Goal: Information Seeking & Learning: Learn about a topic

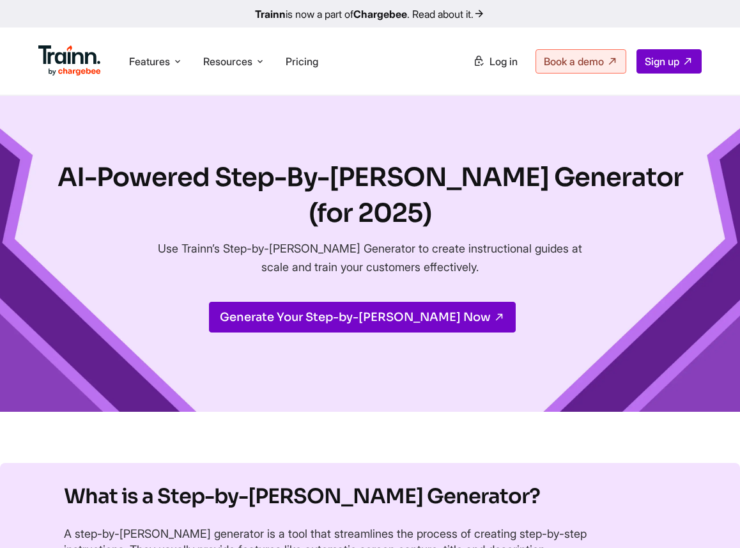
drag, startPoint x: 718, startPoint y: 341, endPoint x: 541, endPoint y: 530, distance: 258.6
drag, startPoint x: 598, startPoint y: 303, endPoint x: 640, endPoint y: 482, distance: 183.7
drag, startPoint x: 632, startPoint y: 362, endPoint x: 638, endPoint y: 401, distance: 38.8
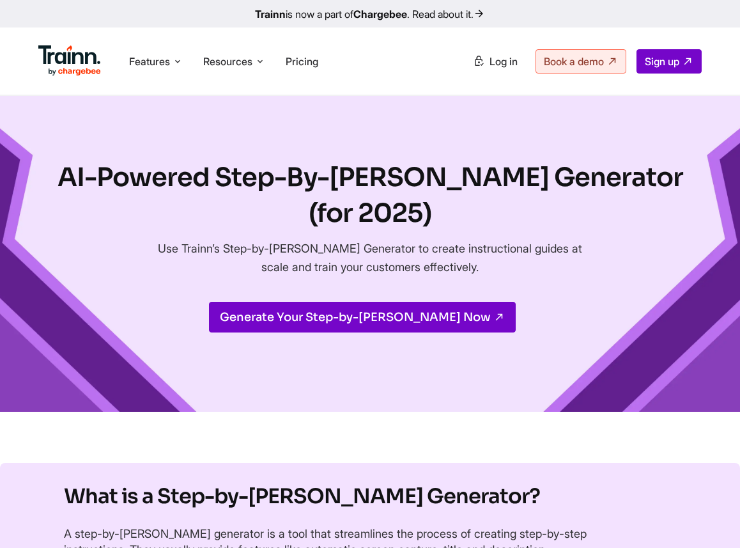
click at [638, 401] on div "AI-Powered Step-By-Step Guide Generator (for 2025) Use Trainn’s Step-by-step Gu…" at bounding box center [370, 254] width 740 height 316
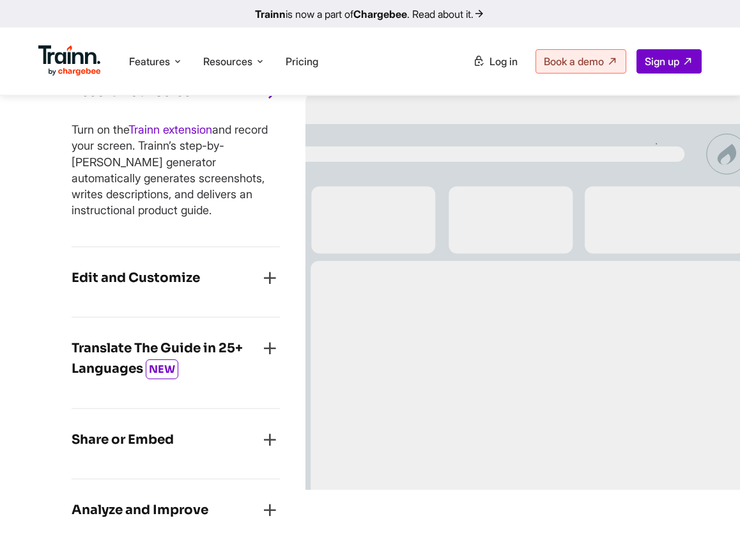
scroll to position [1175, 0]
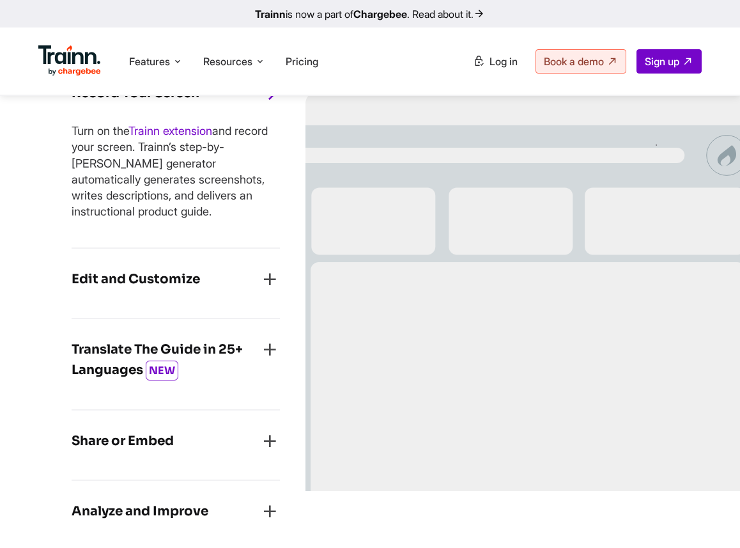
click at [253, 282] on div "Edit and Customize" at bounding box center [176, 283] width 208 height 28
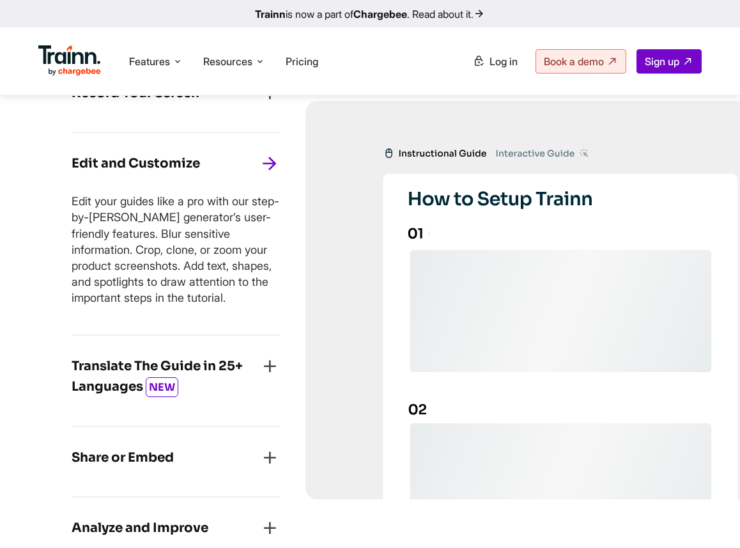
click at [197, 111] on div "Record Your Screen" at bounding box center [176, 97] width 208 height 28
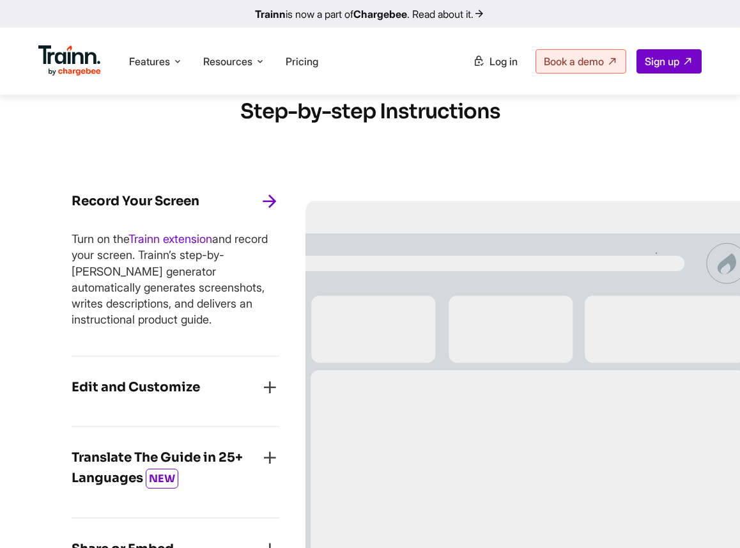
scroll to position [1071, 0]
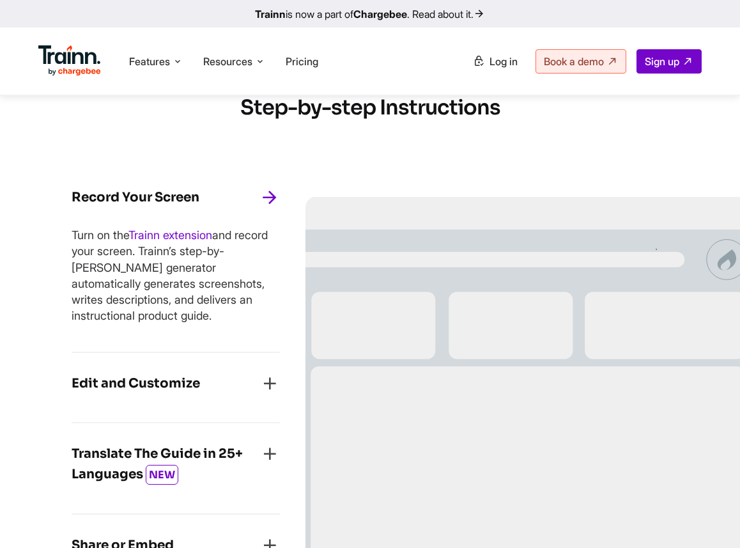
click at [178, 389] on h4 "Edit and Customize" at bounding box center [136, 383] width 128 height 20
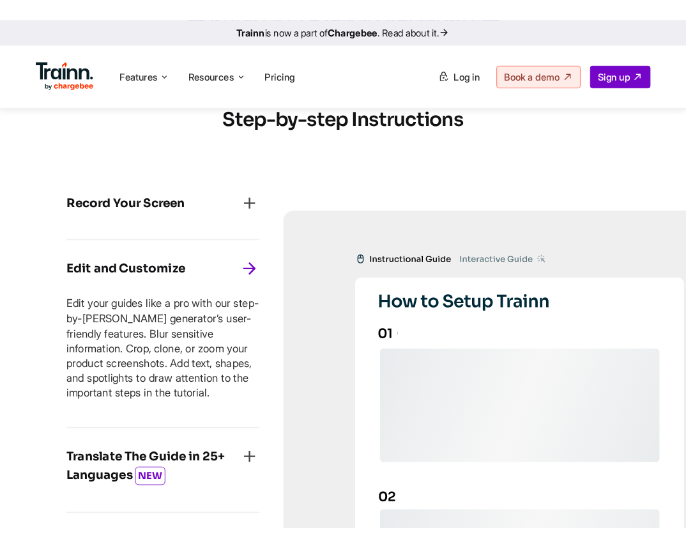
scroll to position [1054, 0]
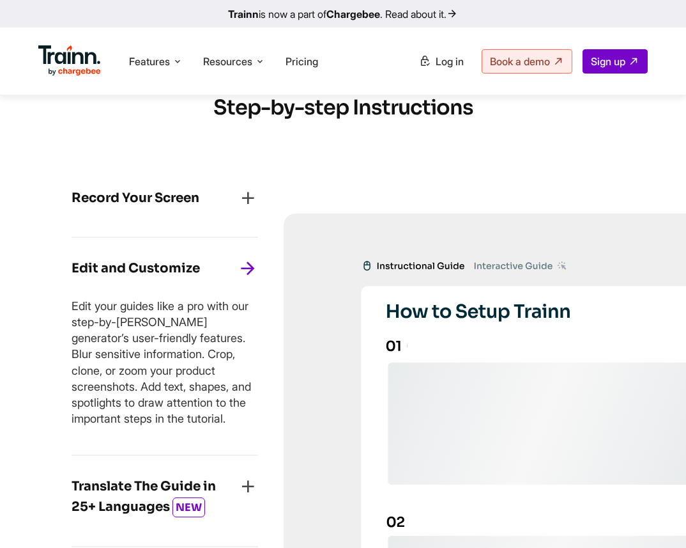
click at [151, 491] on h4 "Translate The Guide in 25+ Languages NEW" at bounding box center [155, 497] width 166 height 42
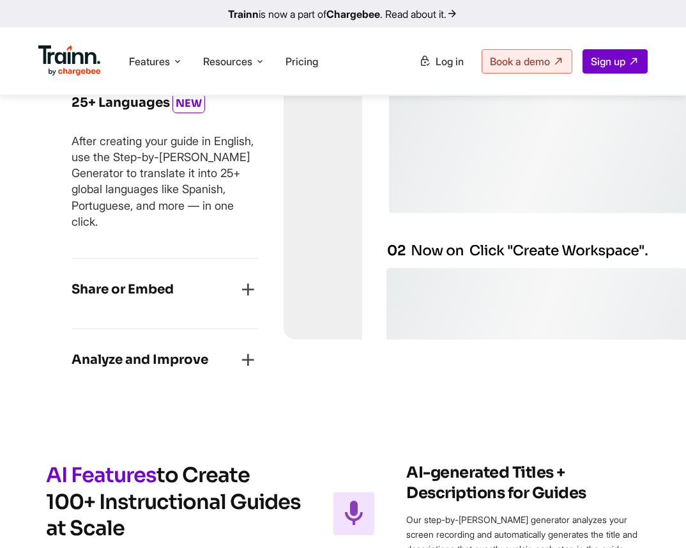
scroll to position [1329, 0]
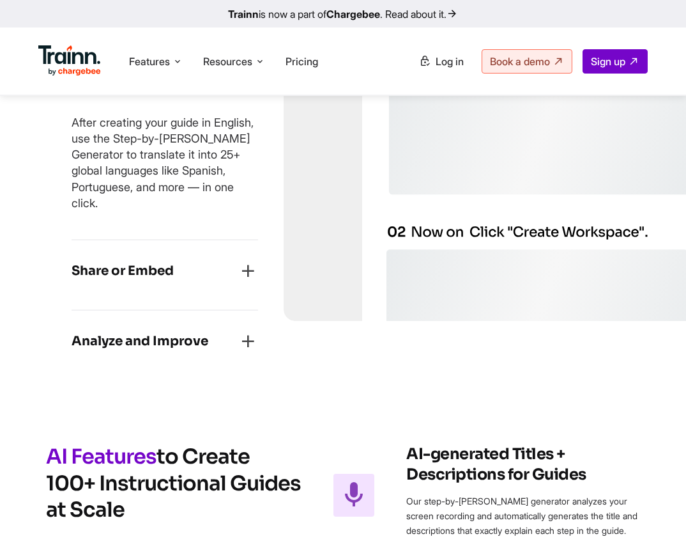
click at [148, 275] on h4 "Share or Embed" at bounding box center [123, 271] width 102 height 20
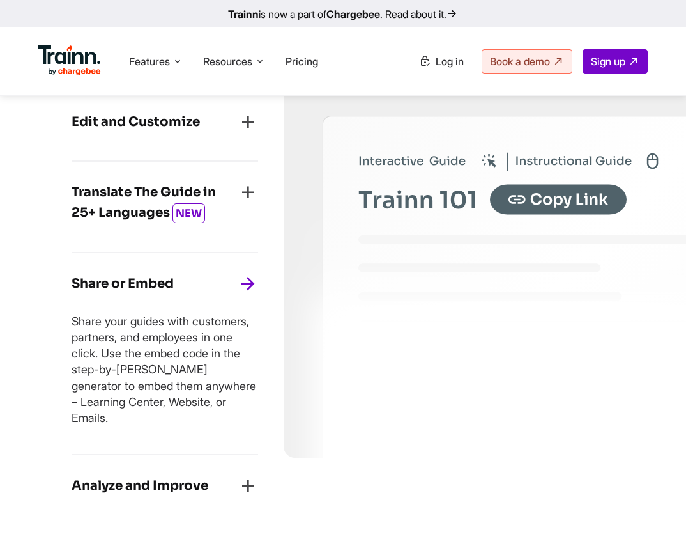
scroll to position [1214, 0]
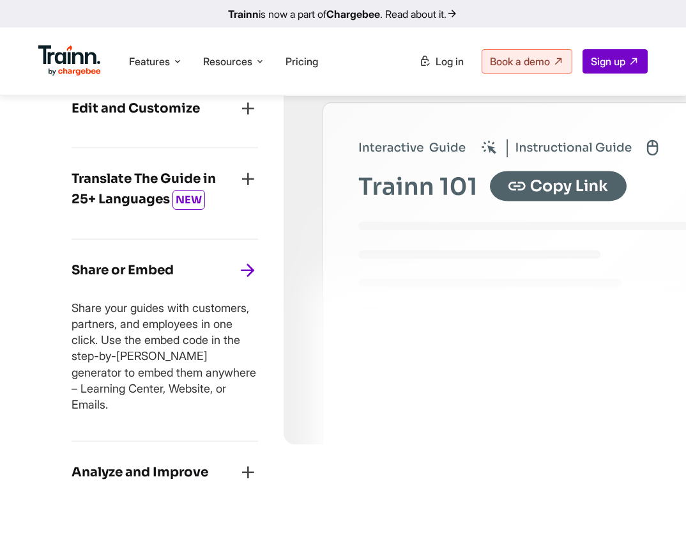
click at [88, 462] on h4 "Analyze and Improve" at bounding box center [140, 472] width 137 height 20
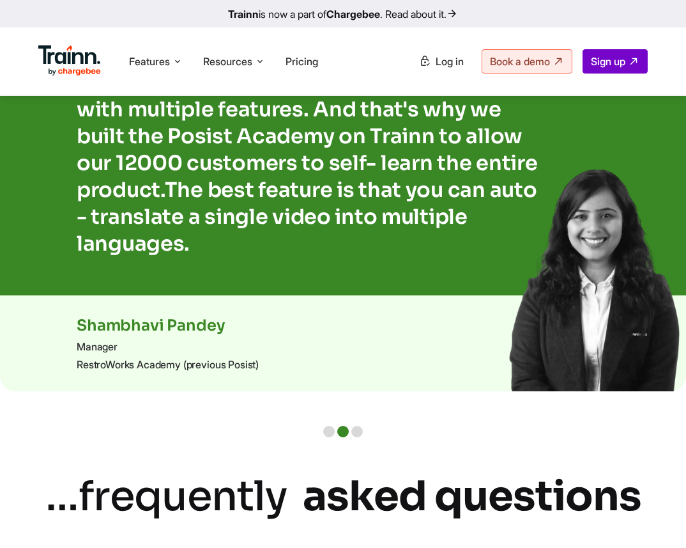
scroll to position [2539, 0]
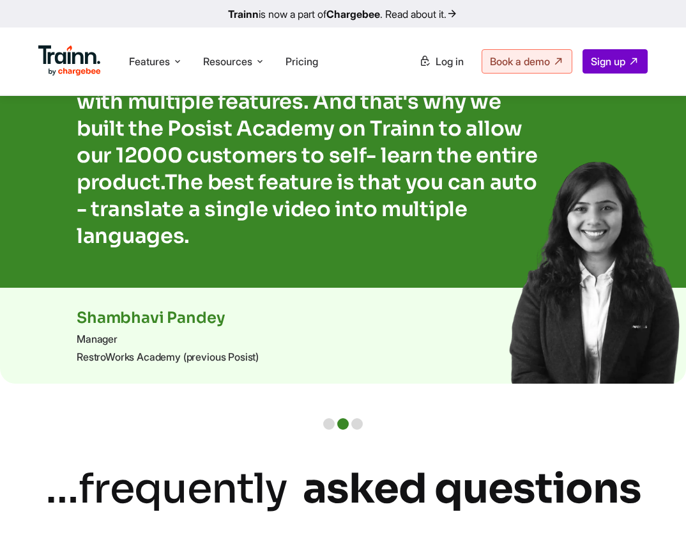
click at [620, 291] on img at bounding box center [590, 268] width 191 height 230
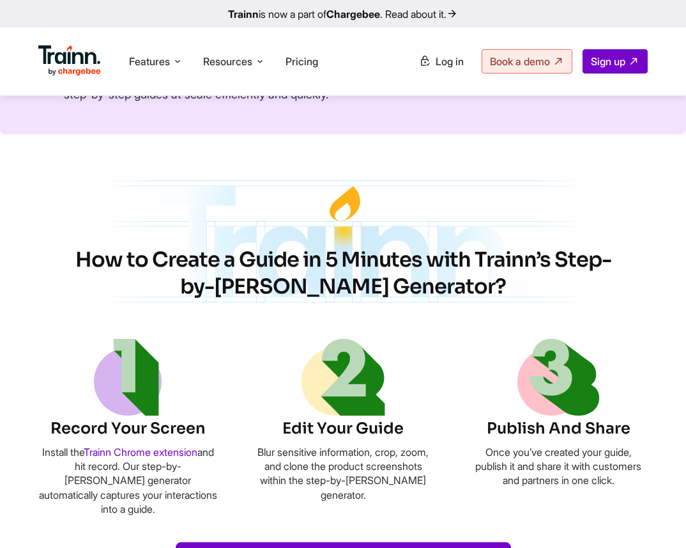
scroll to position [490, 0]
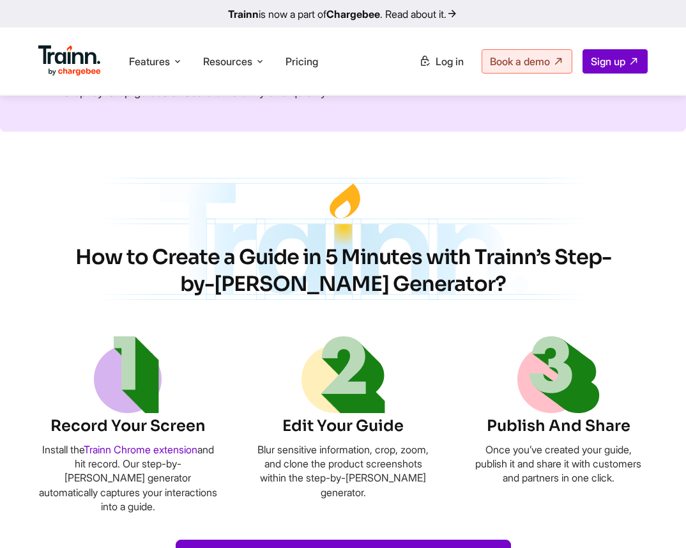
click at [157, 428] on h6 "Record Your Screen" at bounding box center [127, 426] width 179 height 22
copy li "Record Your Screen"
drag, startPoint x: 157, startPoint y: 428, endPoint x: 42, endPoint y: 307, distance: 167.3
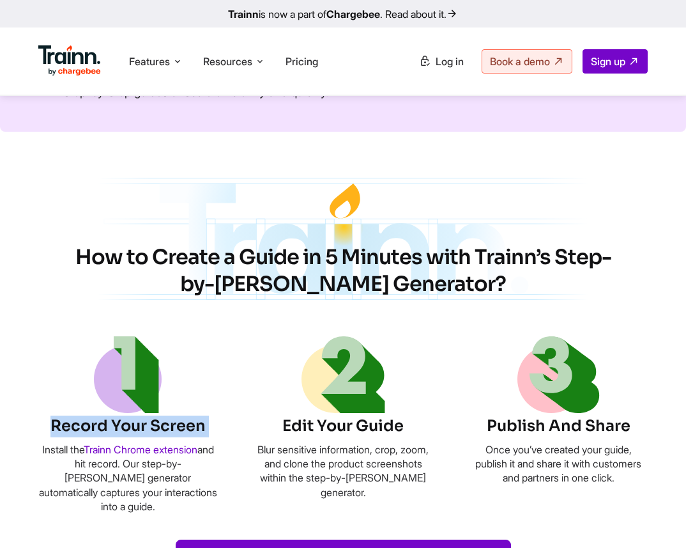
drag, startPoint x: 80, startPoint y: 259, endPoint x: 470, endPoint y: 282, distance: 391.2
click at [470, 282] on h2 "How to Create a Guide in 5 Minutes with Trainn’s Step-by-step Guide Generator?" at bounding box center [343, 270] width 537 height 53
copy h2 "How to Create a Guide in 5 Minutes with Trainn’s Step-by-step Guide Generator?"
click at [148, 431] on h6 "Record Your Screen" at bounding box center [127, 426] width 179 height 22
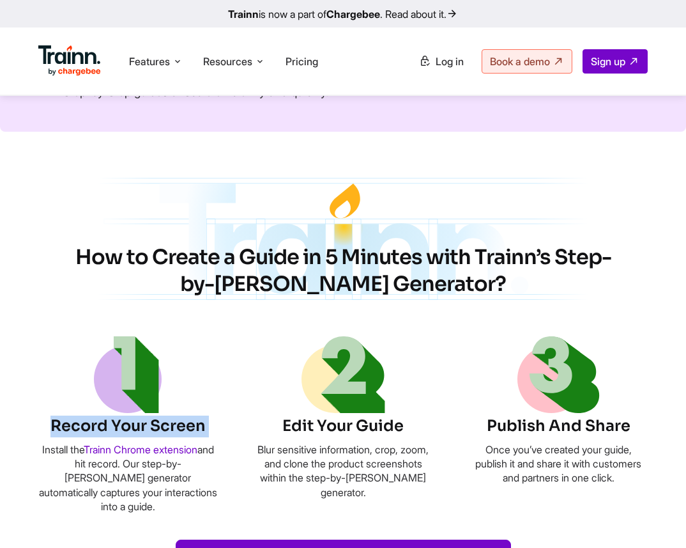
click at [148, 431] on h6 "Record Your Screen" at bounding box center [127, 426] width 179 height 22
copy li "Record Your Screen"
drag, startPoint x: 38, startPoint y: 443, endPoint x: 153, endPoint y: 507, distance: 131.6
click at [153, 507] on section "How to Create a Guide in 5 Minutes with Trainn’s Step-by-step Guide Generator? …" at bounding box center [343, 379] width 686 height 412
copy ul "Install the Trainn Chrome extension and hit record. Our step-by-step guide gene…"
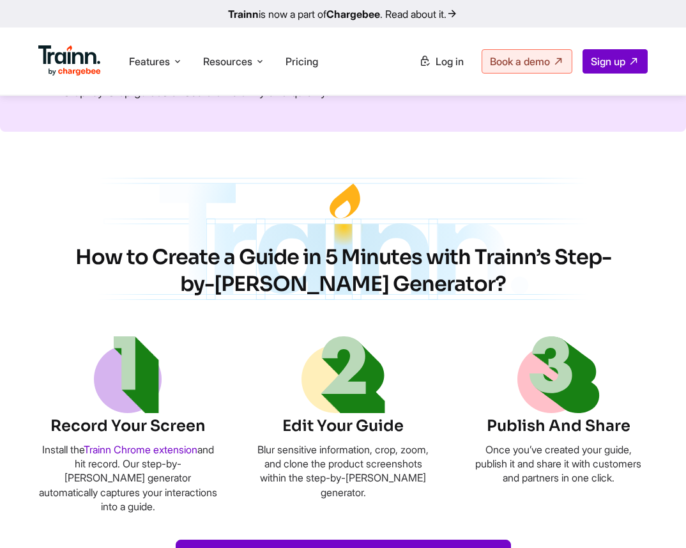
click at [316, 424] on h6 "Edit Your Guide" at bounding box center [343, 426] width 179 height 22
copy li "Edit Your Guide"
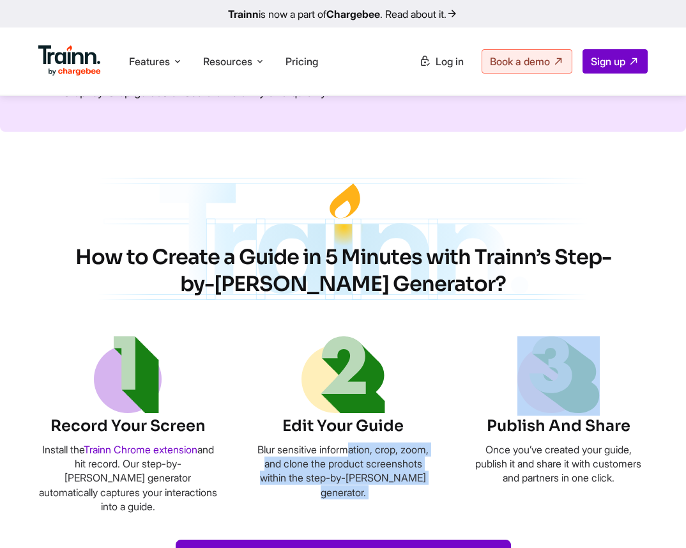
drag, startPoint x: 268, startPoint y: 453, endPoint x: 382, endPoint y: 492, distance: 119.6
click at [382, 492] on p "Blur sensitive information, crop, zoom, and clone the product screenshots withi…" at bounding box center [343, 471] width 179 height 58
copy ul "Blur sensitive information, crop, zoom, and clone the product screenshots withi…"
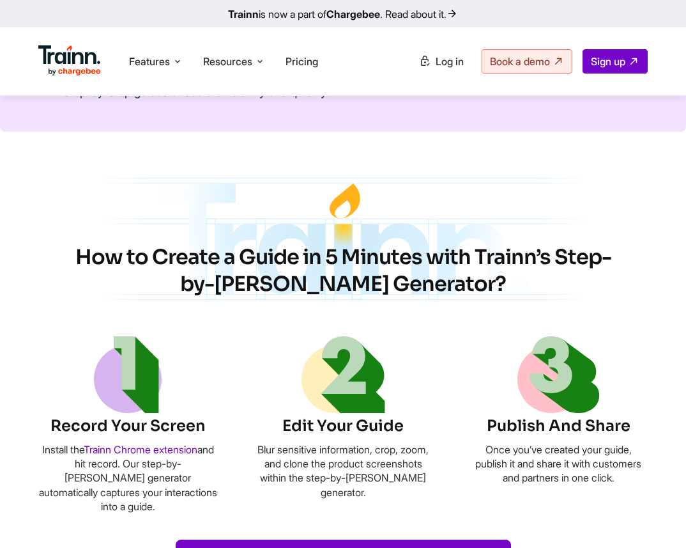
click at [513, 426] on h6 "Publish And Share" at bounding box center [558, 426] width 179 height 22
copy li "Publish And Share"
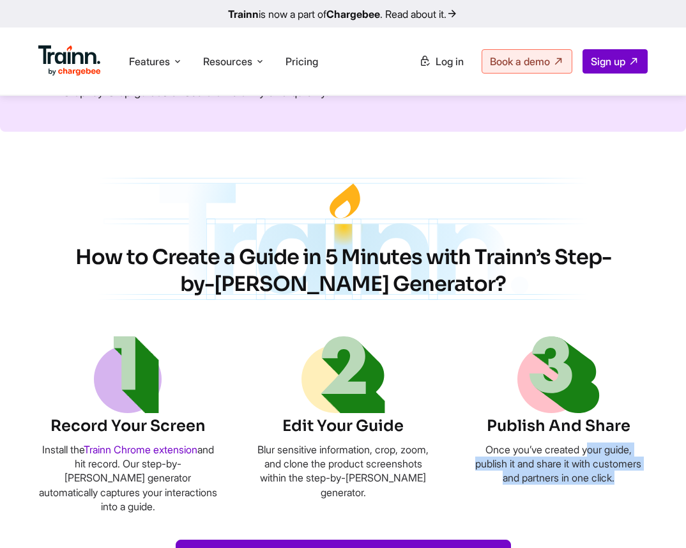
drag, startPoint x: 481, startPoint y: 450, endPoint x: 602, endPoint y: 468, distance: 122.8
click at [602, 468] on p "Once you’ve created your guide, publish it and share it with customers and part…" at bounding box center [558, 463] width 179 height 43
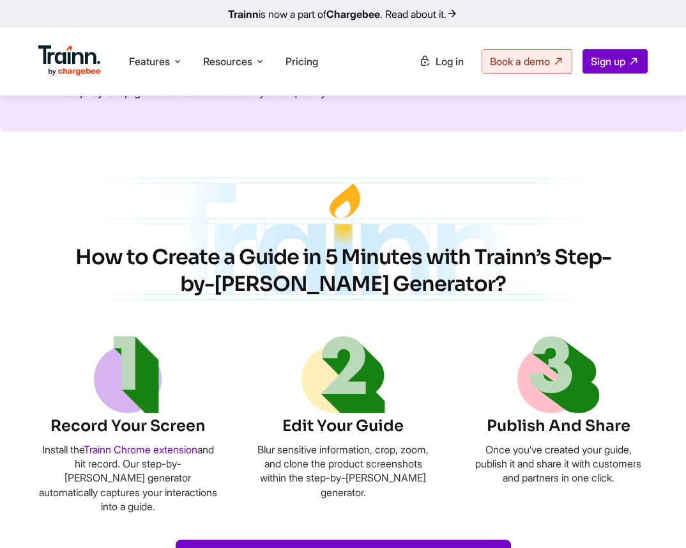
drag, startPoint x: 482, startPoint y: 447, endPoint x: 619, endPoint y: 479, distance: 140.4
click at [619, 479] on p "Once you’ve created your guide, publish it and share it with customers and part…" at bounding box center [558, 463] width 179 height 43
copy p "Once you’ve created your guide, publish it and share it with customers and part…"
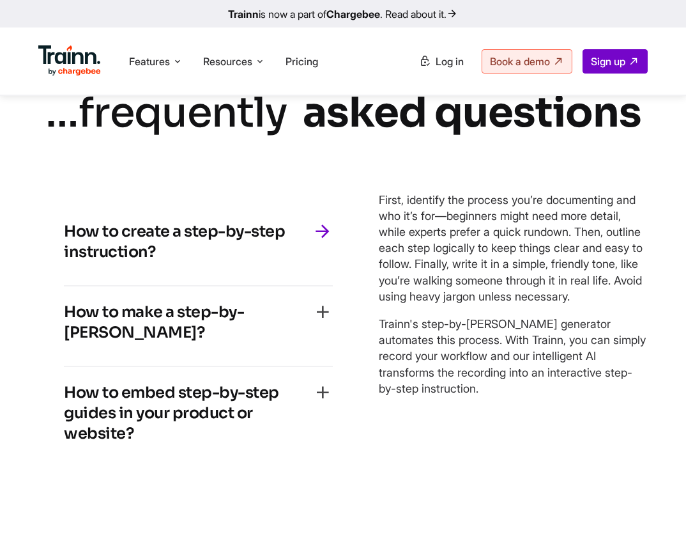
scroll to position [2914, 0]
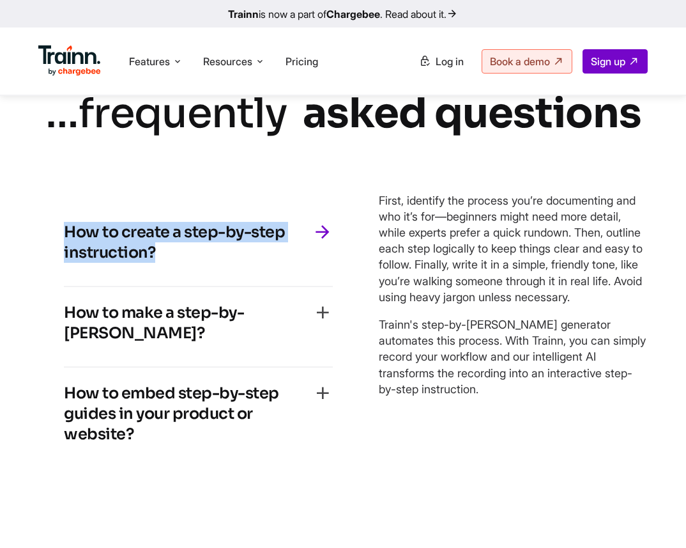
drag, startPoint x: 158, startPoint y: 297, endPoint x: 56, endPoint y: 272, distance: 105.7
click at [56, 272] on div "How to create a step-by-step instruction? First, identify the process you’re do…" at bounding box center [198, 337] width 320 height 312
copy h4 "How to create a step-by-step instruction?"
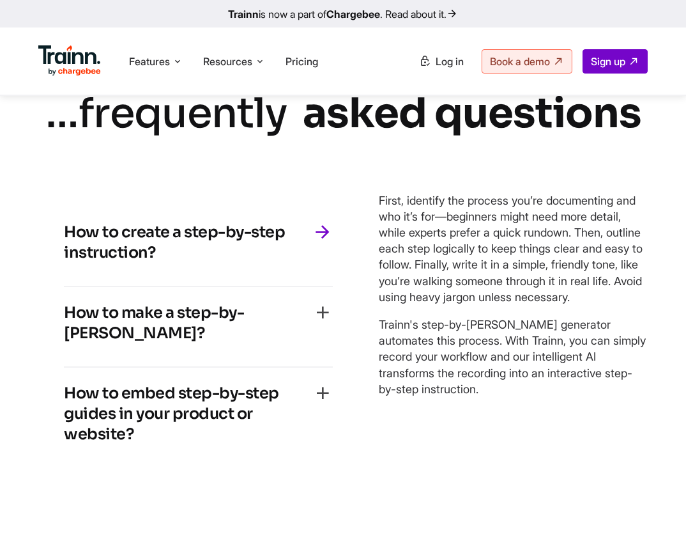
scroll to position [2968, 0]
drag, startPoint x: 373, startPoint y: 247, endPoint x: 470, endPoint y: 452, distance: 227.0
click at [470, 453] on div "How to create a step-by-step instruction? First, identify the process you’re do…" at bounding box center [343, 337] width 610 height 312
copy div "First, identify the process you’re documenting and who it’s for—beginners might…"
click at [130, 343] on h4 "How to make a step-by-step guide?" at bounding box center [188, 322] width 249 height 41
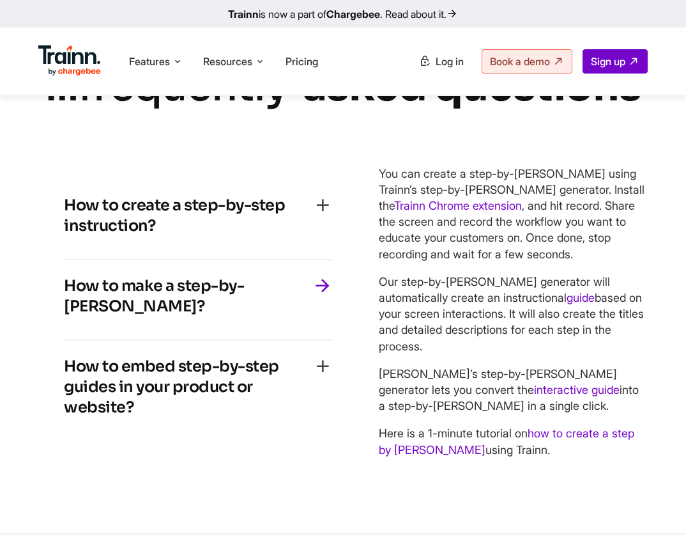
scroll to position [2941, 0]
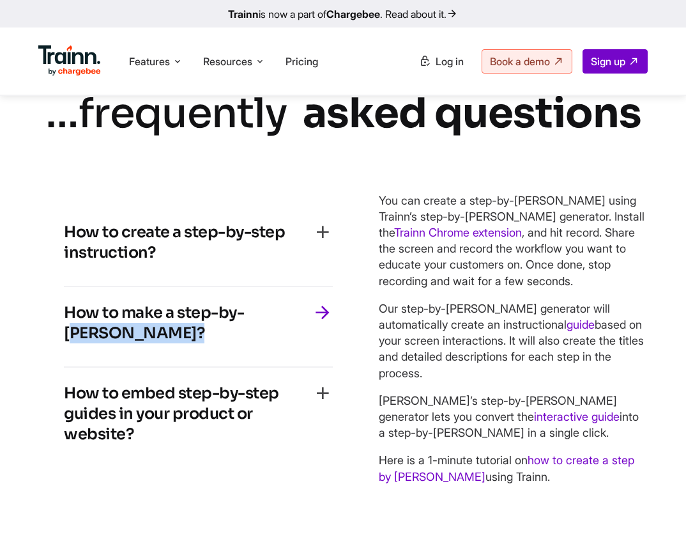
drag, startPoint x: 130, startPoint y: 382, endPoint x: 31, endPoint y: 332, distance: 111.5
click at [31, 332] on div "… frequently asked questions How to create a step-by-step instruction? First, i…" at bounding box center [343, 290] width 686 height 411
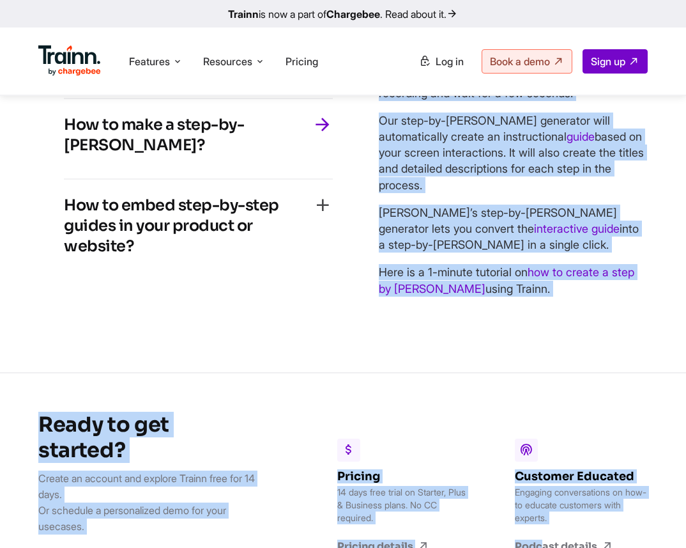
scroll to position [3139, 0]
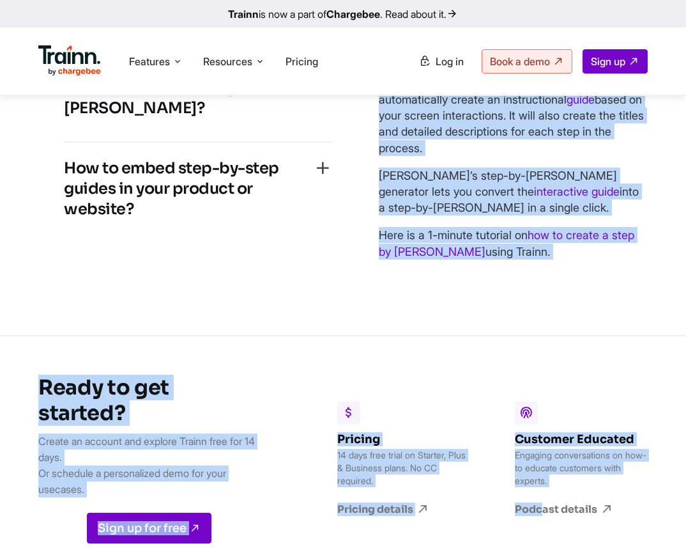
drag, startPoint x: 380, startPoint y: 243, endPoint x: 532, endPoint y: 293, distance: 159.4
click at [532, 259] on div "You can create a step-by-step guide using Trainn’s step-by-step guide generator…" at bounding box center [513, 113] width 269 height 292
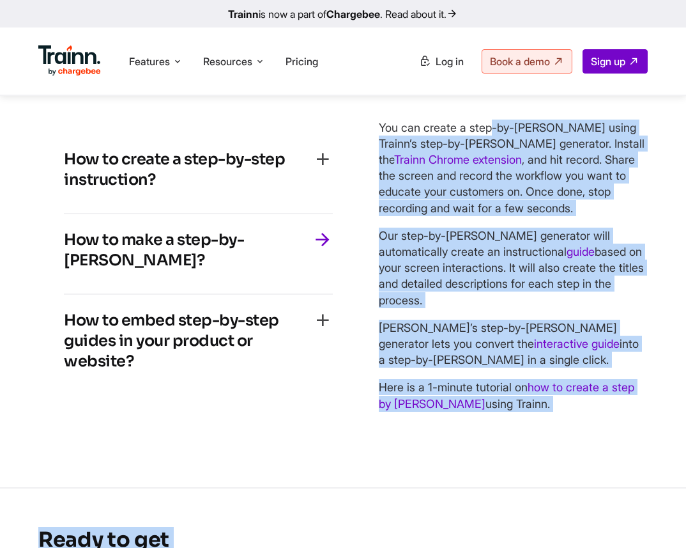
scroll to position [3014, 0]
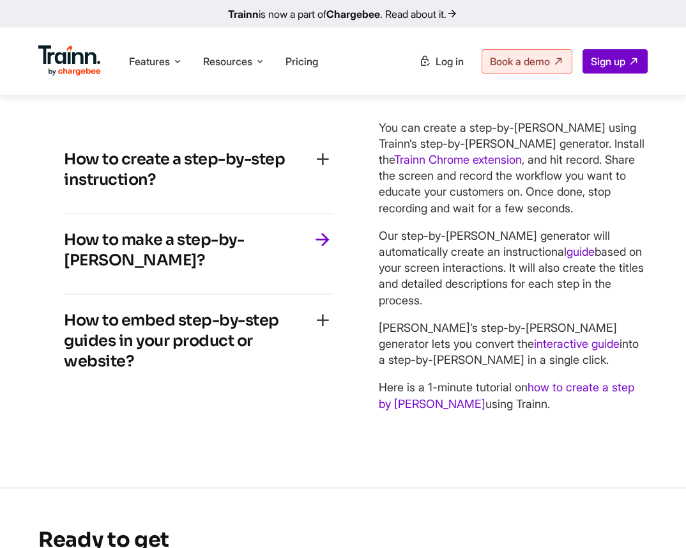
click at [220, 369] on h4 "How to embed step-by-step guides in your product or website?" at bounding box center [188, 340] width 249 height 61
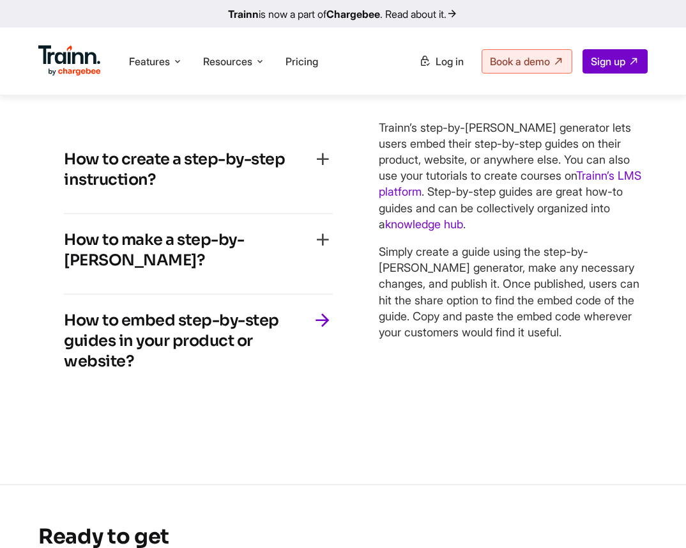
drag, startPoint x: 165, startPoint y: 405, endPoint x: 67, endPoint y: 361, distance: 107.3
click at [67, 361] on h4 "How to embed step-by-step guides in your product or website?" at bounding box center [188, 340] width 249 height 61
drag, startPoint x: 381, startPoint y: 170, endPoint x: 550, endPoint y: 374, distance: 264.6
click at [550, 340] on div "Trainn’s step-by-step guide generator lets users embed their step-by-step guide…" at bounding box center [513, 230] width 269 height 220
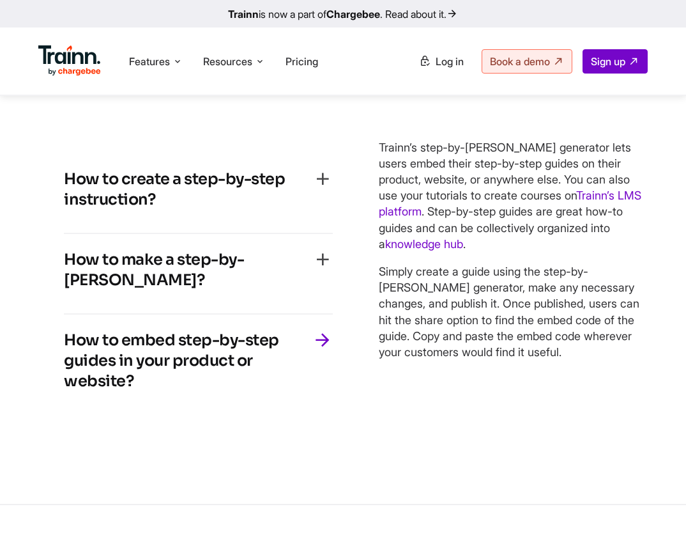
scroll to position [2963, 0]
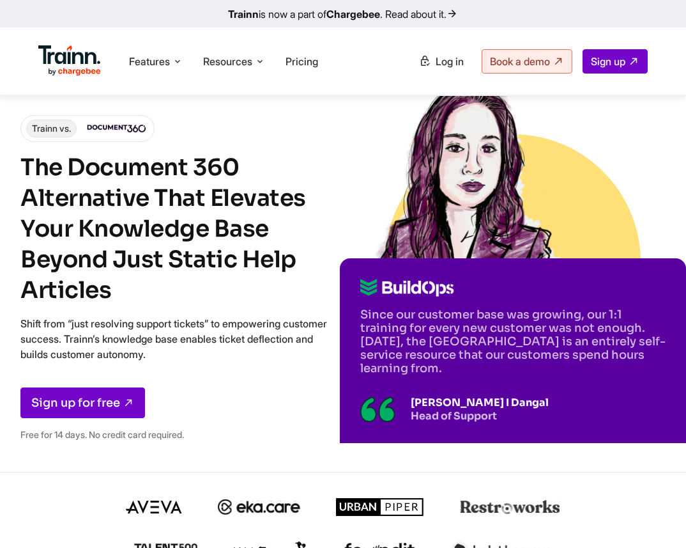
scroll to position [3218, 0]
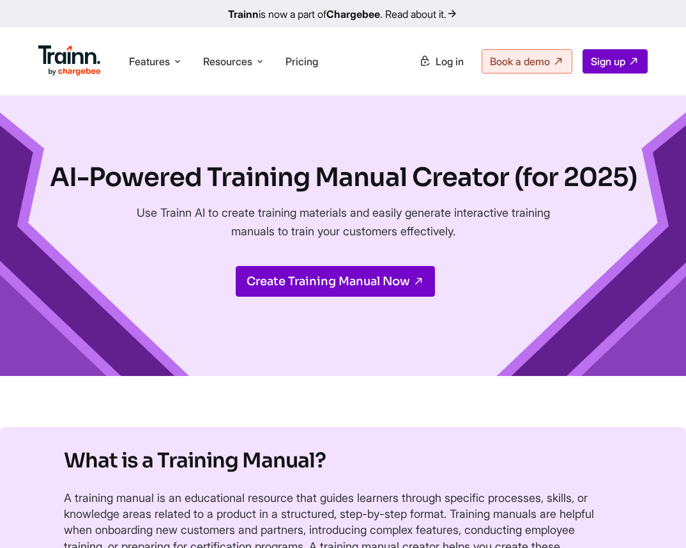
drag, startPoint x: 54, startPoint y: 173, endPoint x: 507, endPoint y: 176, distance: 453.1
click at [507, 176] on h1 "AI-Powered Training Manual Creator (for 2025)" at bounding box center [343, 178] width 587 height 36
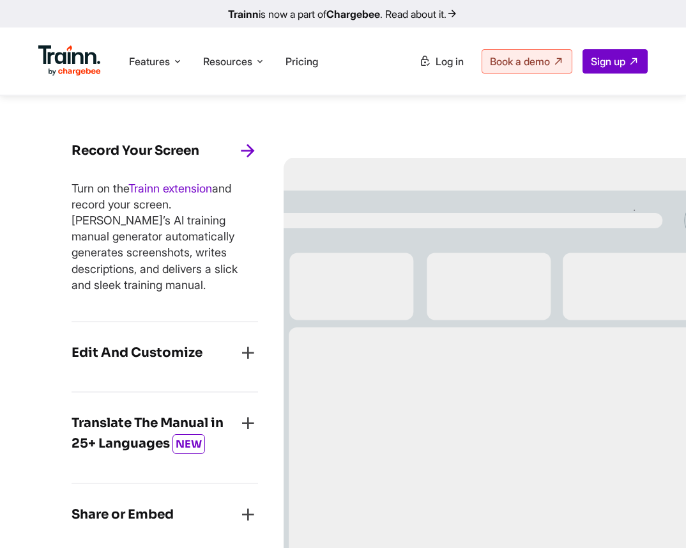
scroll to position [1123, 0]
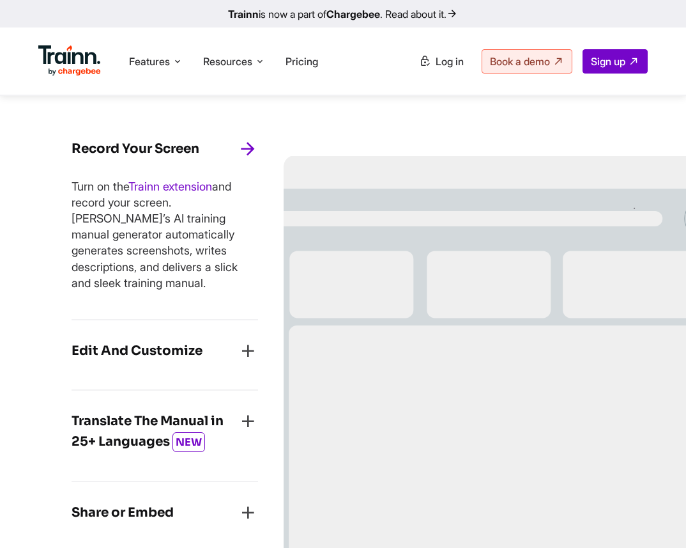
click at [164, 355] on h4 "Edit And Customize" at bounding box center [137, 351] width 131 height 20
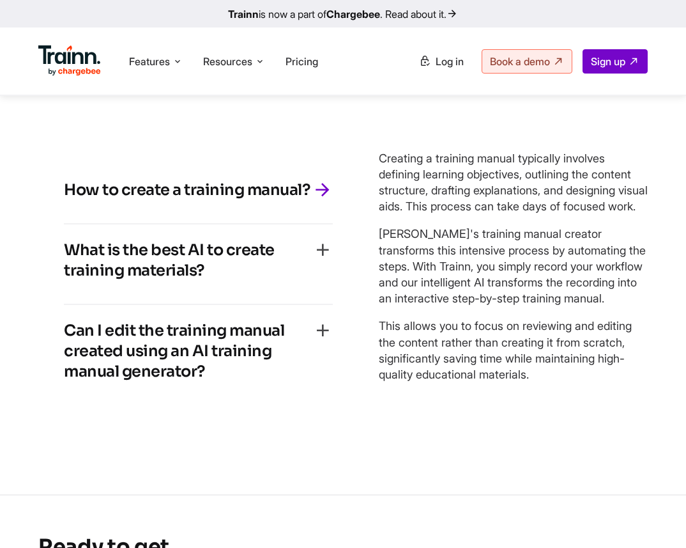
scroll to position [3089, 0]
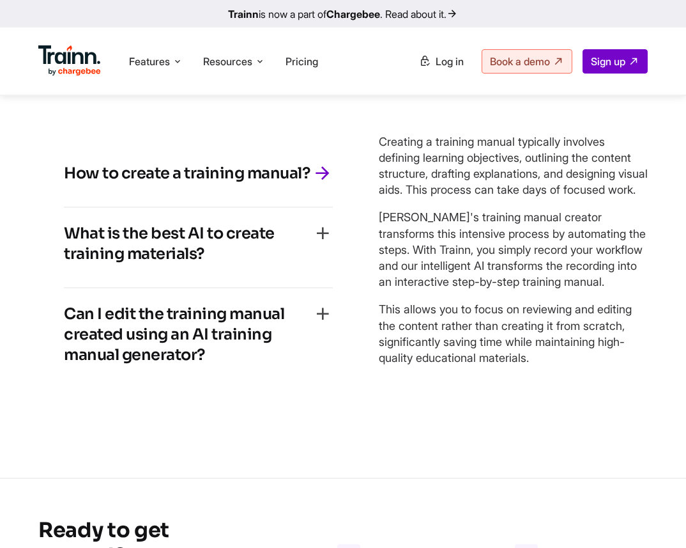
click at [310, 183] on h4 "How to create a training manual?" at bounding box center [187, 173] width 246 height 20
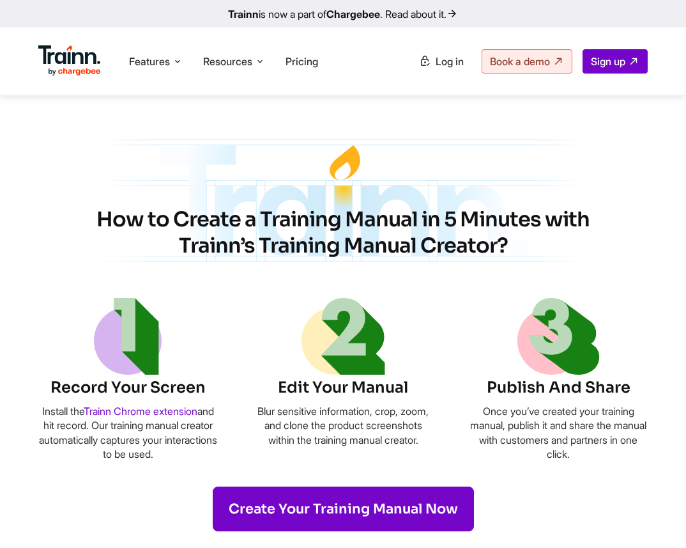
scroll to position [516, 0]
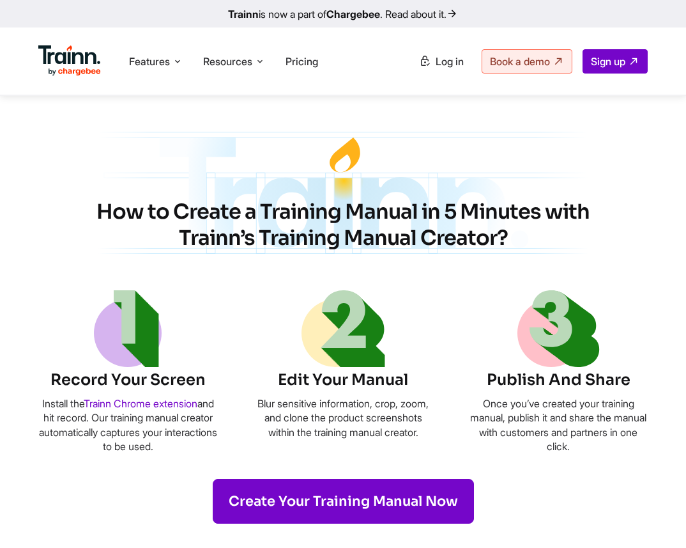
drag, startPoint x: 100, startPoint y: 210, endPoint x: 503, endPoint y: 239, distance: 404.3
click at [503, 239] on h2 "How to Create a Training Manual in 5 Minutes with Trainn’s Training Manual Crea…" at bounding box center [343, 225] width 537 height 53
copy h2 "How to Create a Training Manual in 5 Minutes with Trainn’s Training Manual Crea…"
drag, startPoint x: 43, startPoint y: 408, endPoint x: 193, endPoint y: 447, distance: 154.5
click at [193, 447] on p "Install the Trainn Chrome extension and hit record. Our training manual creator…" at bounding box center [127, 425] width 179 height 58
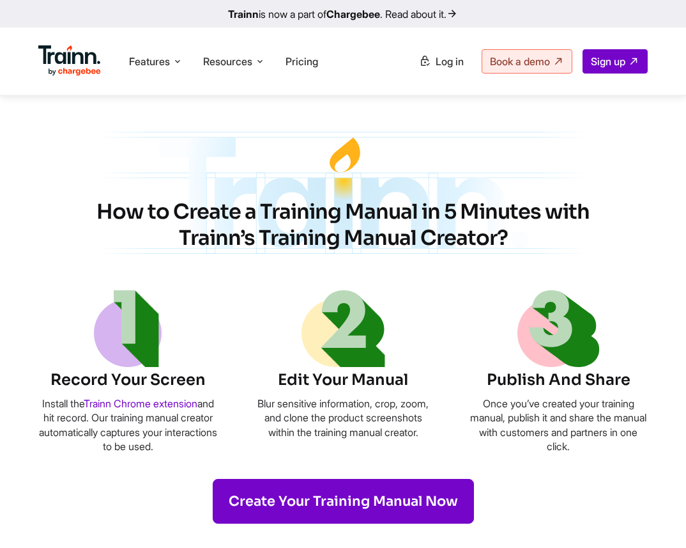
copy p "Install the Trainn Chrome extension and hit record. Our training manual creator…"
drag, startPoint x: 268, startPoint y: 407, endPoint x: 382, endPoint y: 451, distance: 122.6
click at [382, 439] on p "Blur sensitive information, crop, zoom, and clone the product screenshots withi…" at bounding box center [343, 417] width 179 height 43
copy p "Blur sensitive information, crop, zoom, and clone the product screenshots withi…"
drag, startPoint x: 480, startPoint y: 403, endPoint x: 592, endPoint y: 447, distance: 120.2
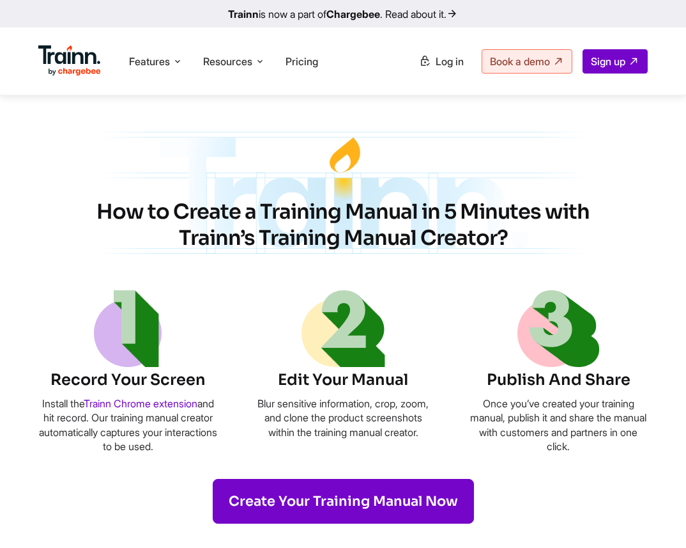
click at [592, 447] on p "Once you’ve created your training manual, publish it and share the manual with …" at bounding box center [558, 425] width 179 height 58
copy p "Once you’ve created your training manual, publish it and share the manual with …"
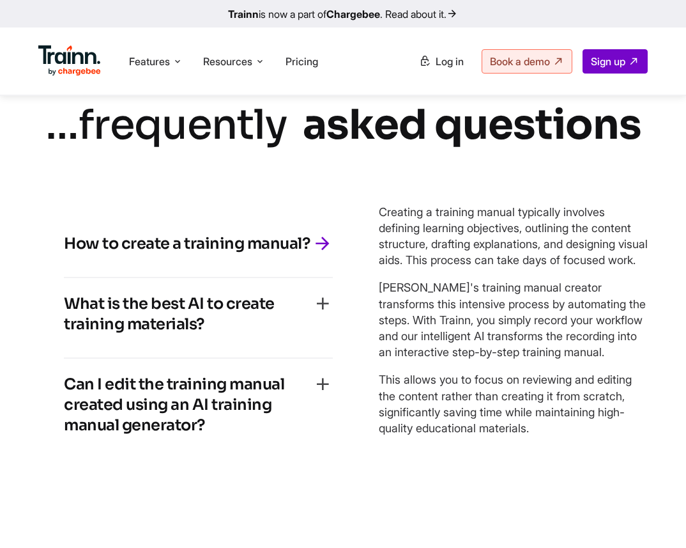
scroll to position [2958, 0]
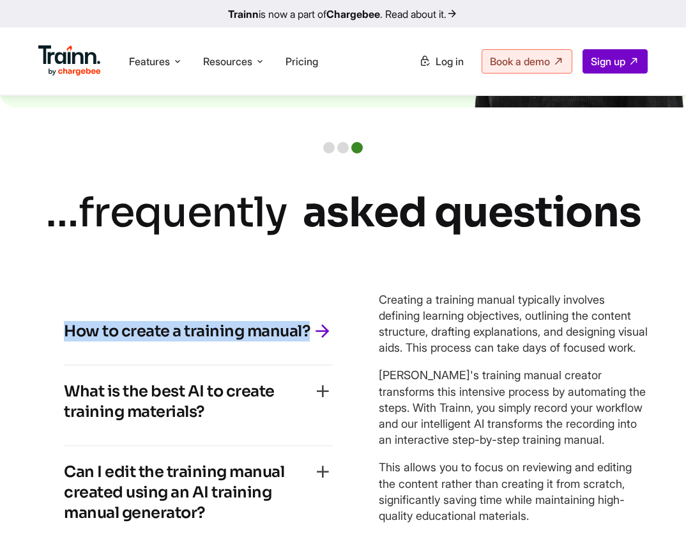
drag, startPoint x: 309, startPoint y: 380, endPoint x: 68, endPoint y: 373, distance: 241.7
click at [68, 341] on h4 "How to create a training manual?" at bounding box center [187, 331] width 246 height 20
copy h4 "How to create a training manual?"
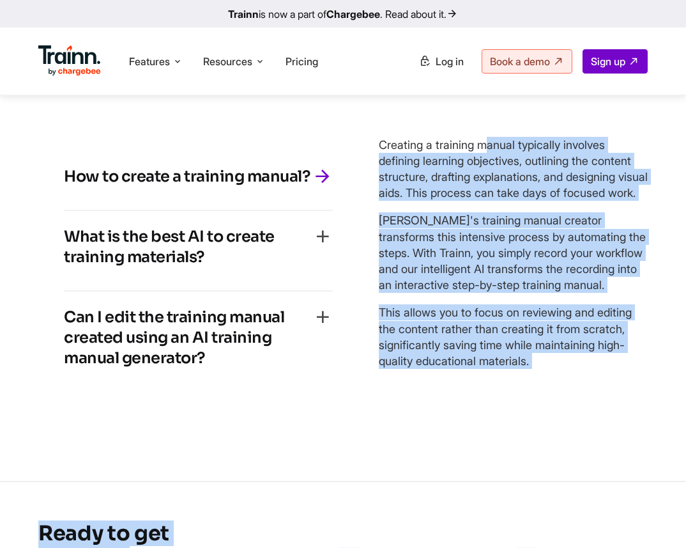
scroll to position [3138, 0]
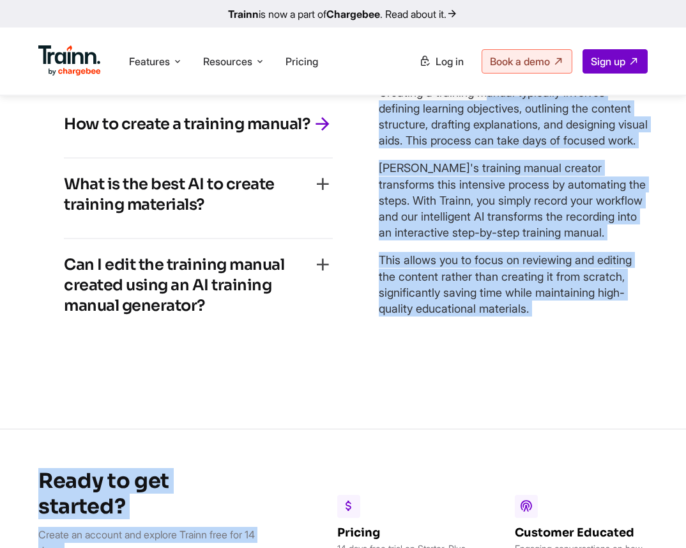
drag, startPoint x: 382, startPoint y: 341, endPoint x: 544, endPoint y: 371, distance: 165.7
click at [544, 316] on div "Creating a training manual typically involves defining learning objectives, out…" at bounding box center [513, 200] width 269 height 232
copy div "Creating a training manual typically involves defining learning objectives, out…"
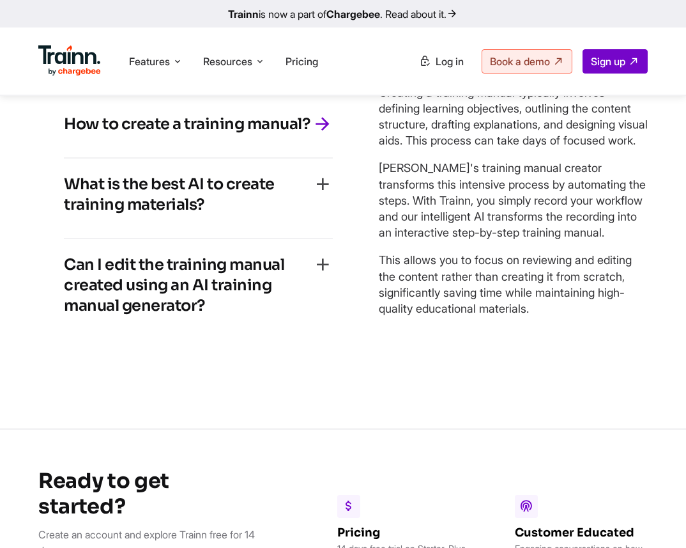
click at [214, 215] on h4 "What is the best AI to create training materials?" at bounding box center [188, 194] width 249 height 41
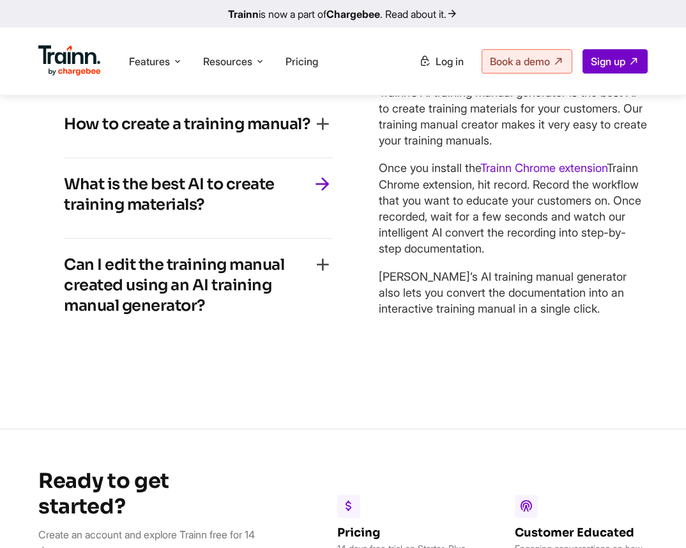
scroll to position [3112, 0]
drag, startPoint x: 212, startPoint y: 244, endPoint x: 53, endPoint y: 226, distance: 159.5
click at [53, 226] on div "How to create a training manual? Creating a training manual typically involves …" at bounding box center [198, 218] width 320 height 291
copy h4 "What is the best AI to create training materials?"
drag, startPoint x: 382, startPoint y: 137, endPoint x: 558, endPoint y: 355, distance: 279.9
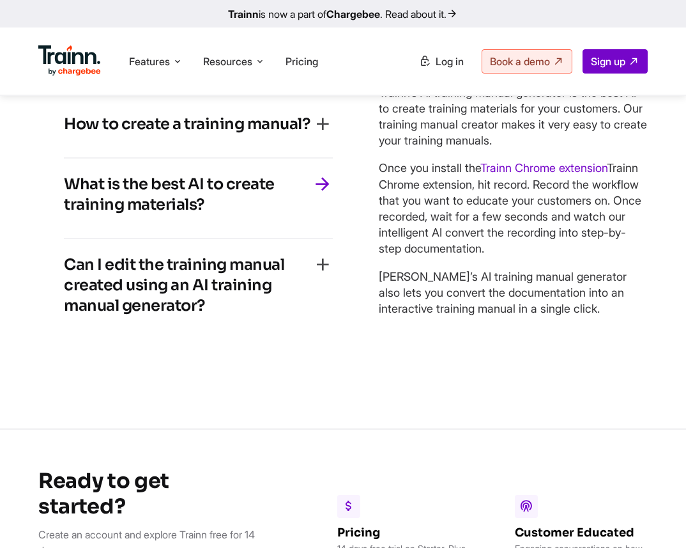
click at [558, 316] on div "Trainn’s AI training manual generator is the best AI to create training materia…" at bounding box center [513, 200] width 269 height 232
copy div "Trainn’s AI training manual generator is the best AI to create training materia…"
click at [231, 316] on h4 "Can I edit the training manual created using an AI training manual generator?" at bounding box center [188, 284] width 249 height 61
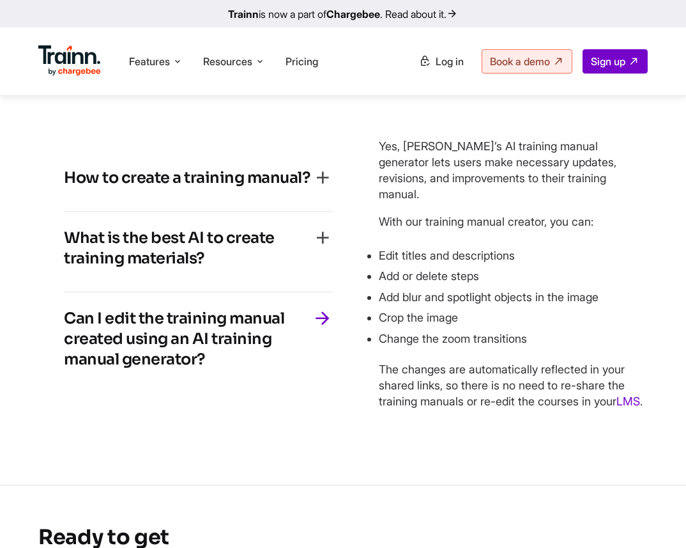
scroll to position [3165, 0]
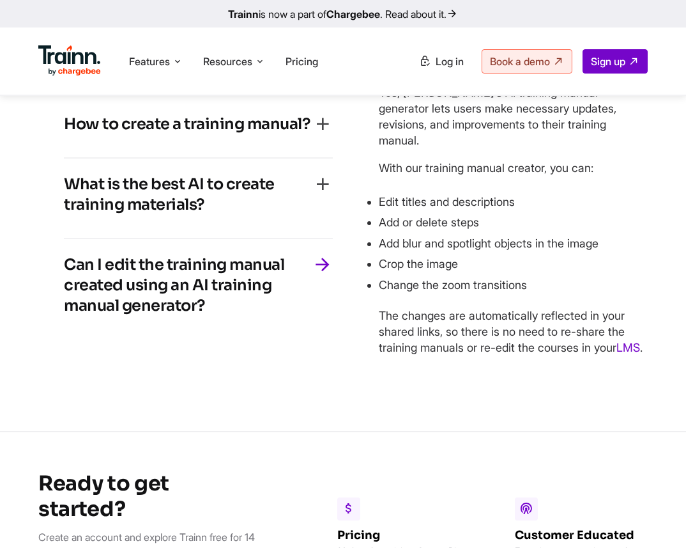
drag, startPoint x: 208, startPoint y: 355, endPoint x: 70, endPoint y: 302, distance: 147.9
click at [70, 302] on h4 "Can I edit the training manual created using an AI training manual generator?" at bounding box center [188, 284] width 249 height 61
copy h4 "Can I edit the training manual created using an AI training manual generator?"
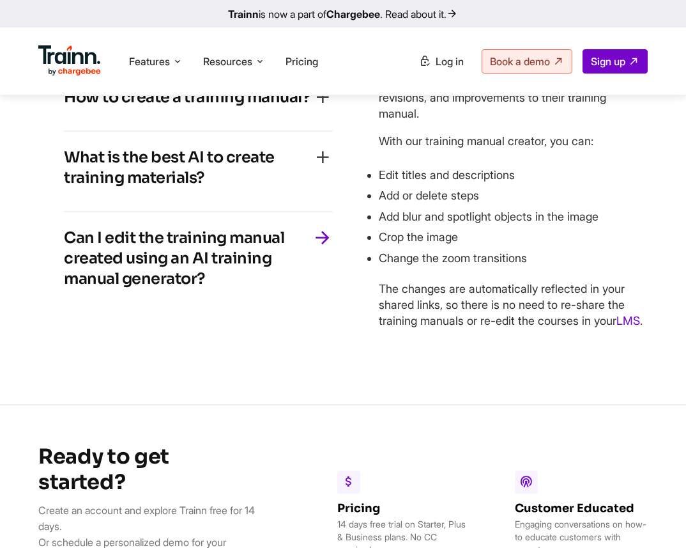
scroll to position [3138, 0]
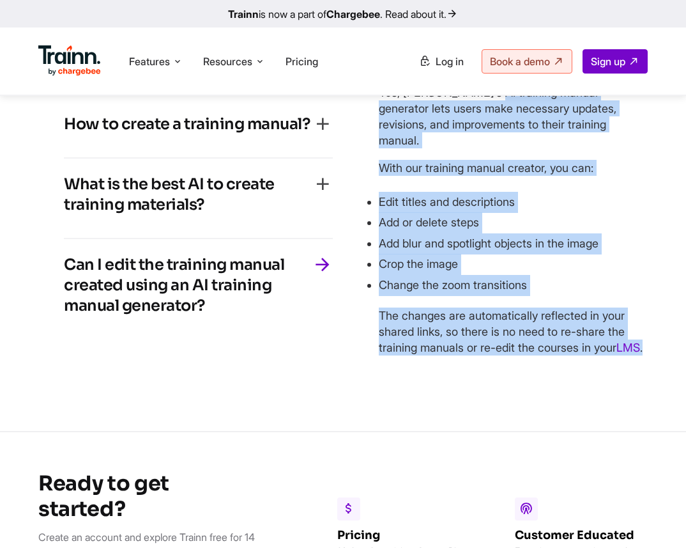
drag, startPoint x: 379, startPoint y: 134, endPoint x: 412, endPoint y: 395, distance: 263.5
click at [412, 355] on div "Yes, [PERSON_NAME]’s AI training manual generator lets users make necessary upd…" at bounding box center [513, 219] width 269 height 271
copy div "Yes, [PERSON_NAME]’s AI training manual generator lets users make necessary upd…"
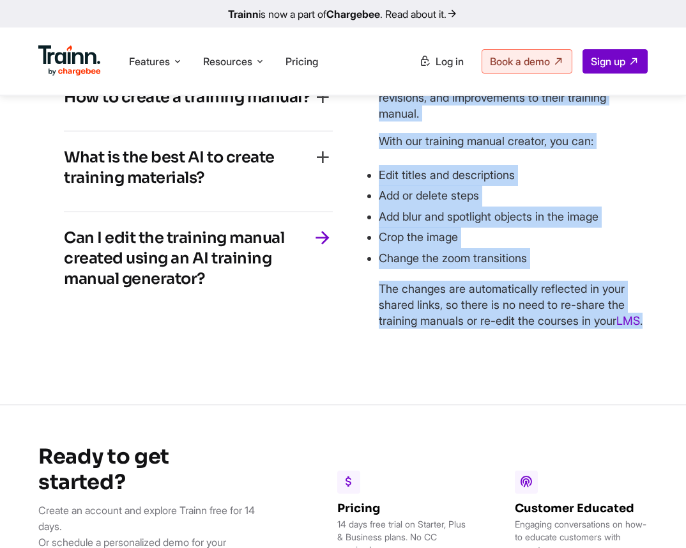
scroll to position [3112, 0]
